Goal: Transaction & Acquisition: Purchase product/service

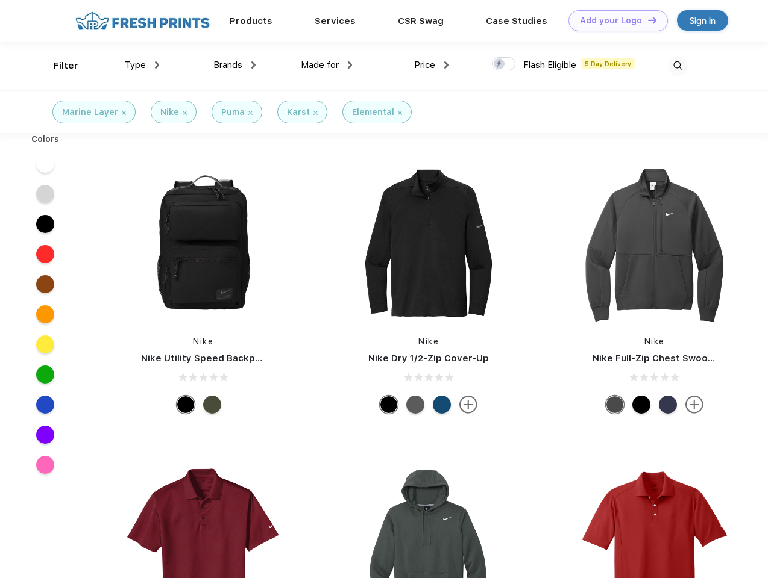
scroll to position [1, 0]
click at [613, 20] on link "Add your Logo Design Tool" at bounding box center [617, 20] width 99 height 21
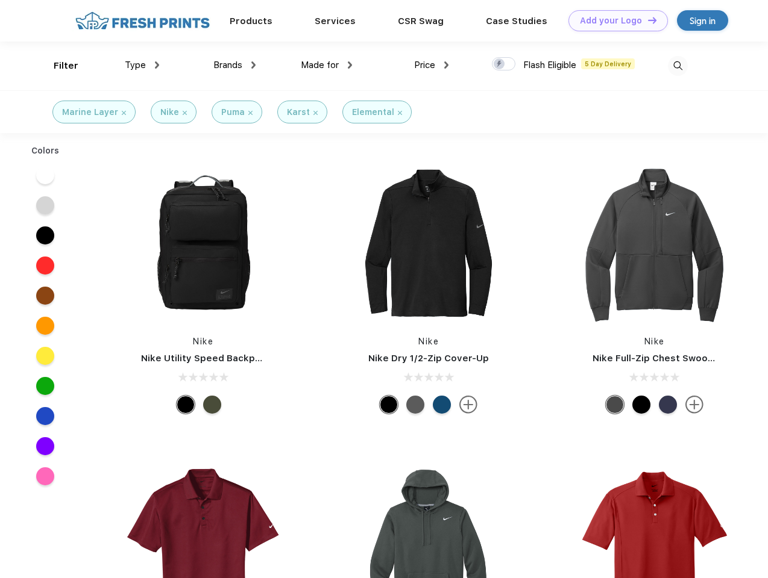
click at [0, 0] on div "Design Tool" at bounding box center [0, 0] width 0 height 0
click at [647, 20] on link "Add your Logo Design Tool" at bounding box center [617, 20] width 99 height 21
click at [58, 66] on div "Filter" at bounding box center [66, 66] width 25 height 14
click at [142, 65] on span "Type" at bounding box center [135, 65] width 21 height 11
click at [234, 65] on span "Brands" at bounding box center [227, 65] width 29 height 11
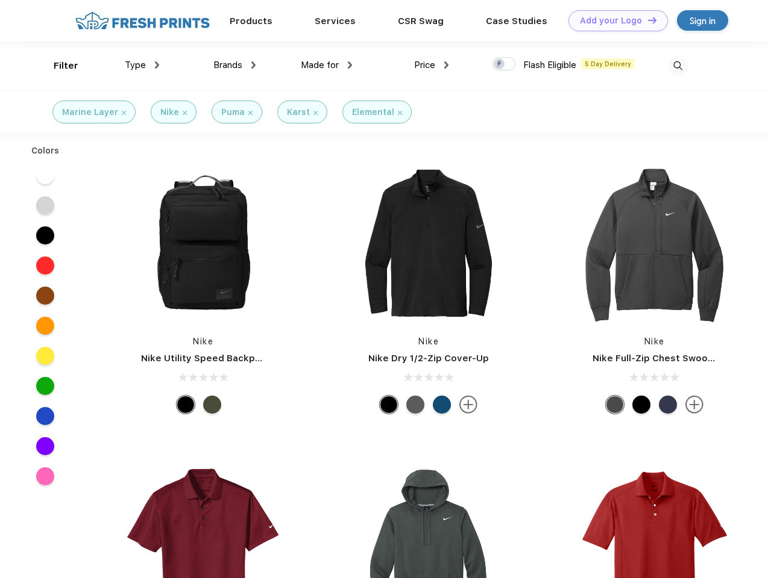
click at [327, 65] on span "Made for" at bounding box center [320, 65] width 38 height 11
click at [431, 65] on span "Price" at bounding box center [424, 65] width 21 height 11
click at [504, 64] on div at bounding box center [503, 63] width 23 height 13
click at [500, 64] on input "checkbox" at bounding box center [496, 61] width 8 height 8
click at [677, 66] on img at bounding box center [678, 66] width 20 height 20
